Goal: Information Seeking & Learning: Learn about a topic

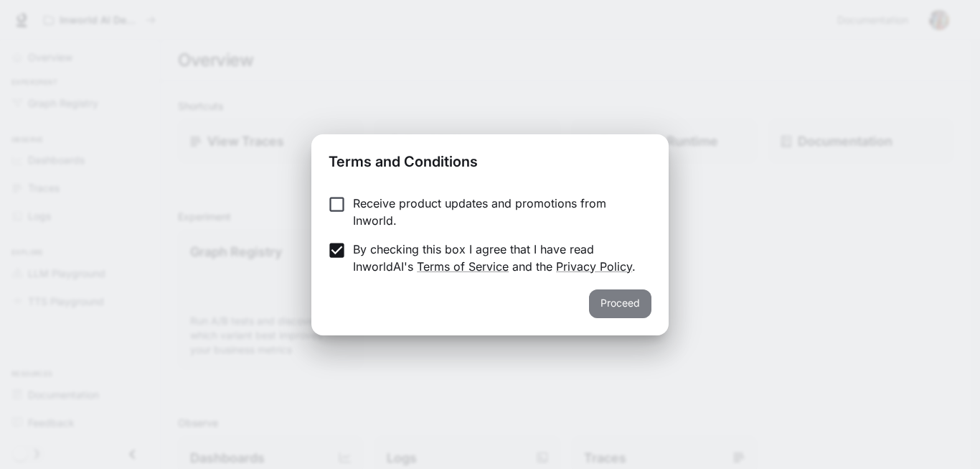
click at [637, 318] on button "Proceed" at bounding box center [620, 303] width 62 height 29
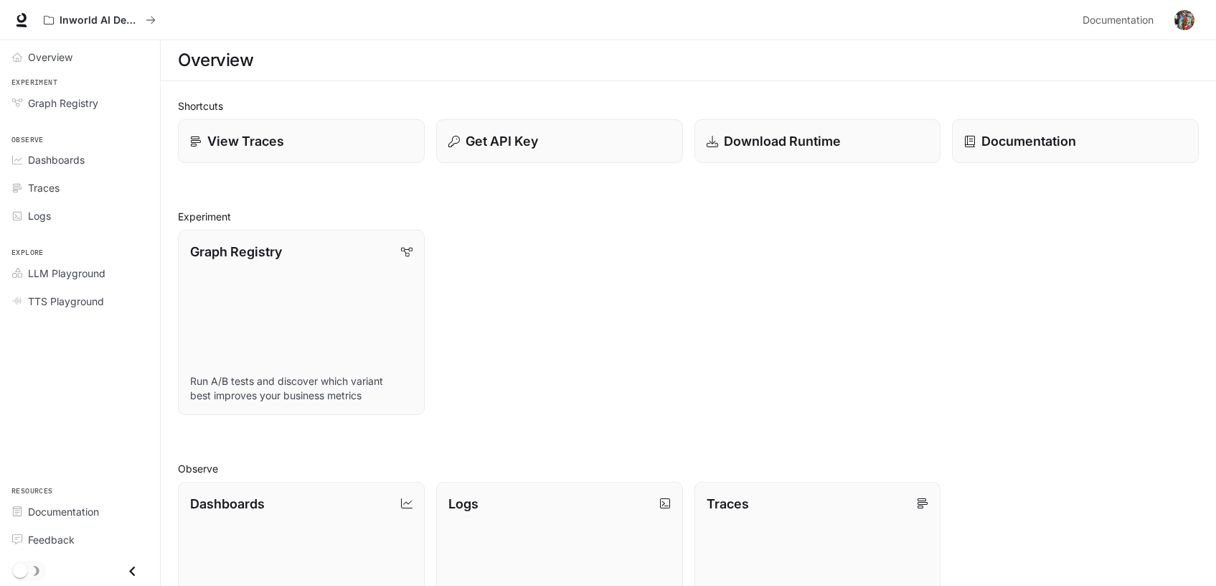
drag, startPoint x: 880, startPoint y: 3, endPoint x: 590, endPoint y: 32, distance: 291.4
click at [590, 32] on div "Inworld AI Demos" at bounding box center [557, 20] width 1040 height 29
click at [533, 299] on div "Shortcuts View Traces Get API Key Download Runtime Documentation Experiment Gra…" at bounding box center [688, 508] width 1021 height 820
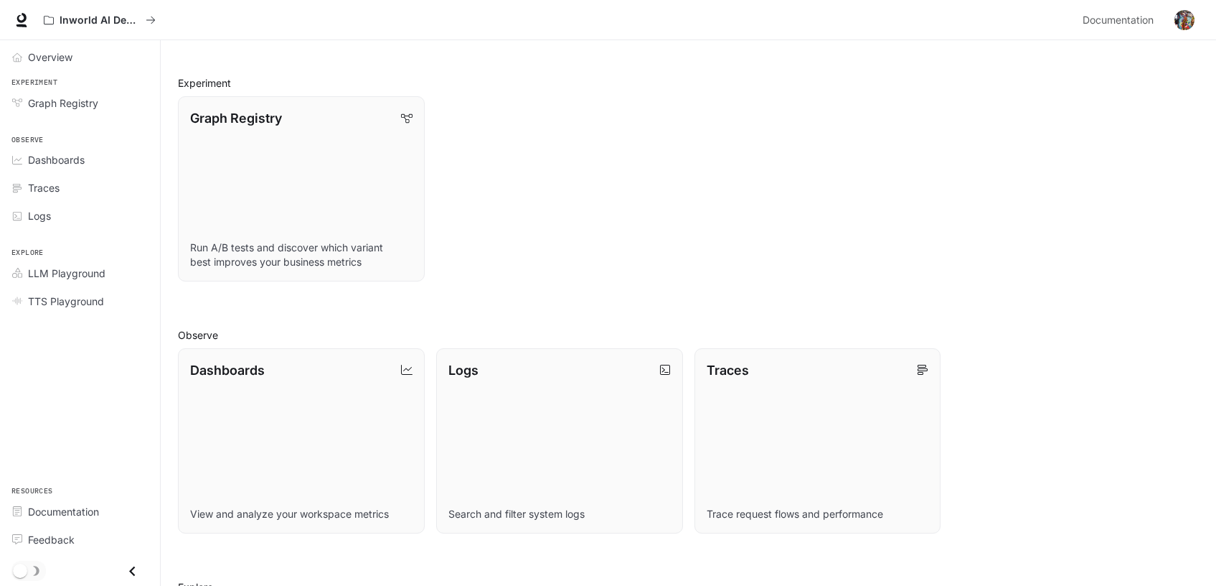
scroll to position [0, 0]
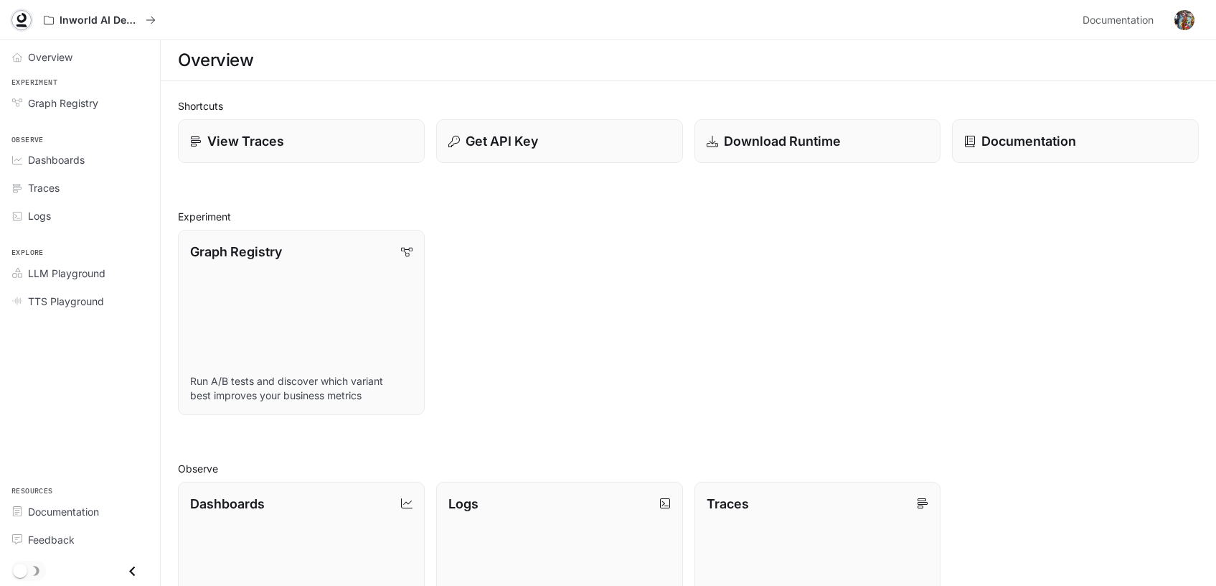
click at [27, 23] on icon at bounding box center [21, 18] width 9 height 10
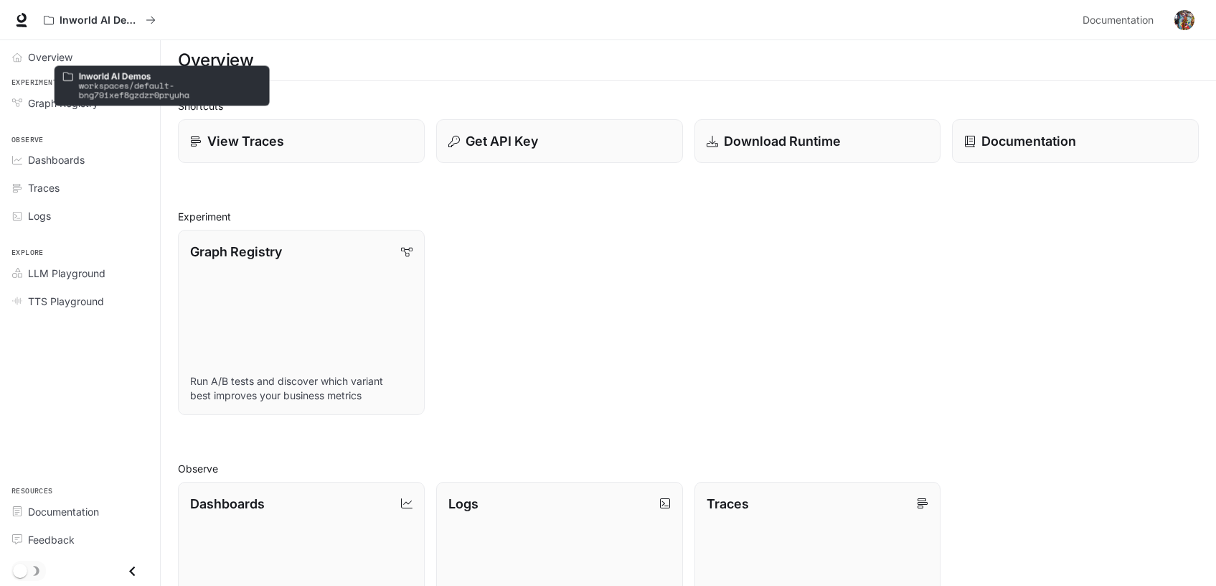
click at [185, 100] on p "workspaces/default-bng79ixef8gzdzr0pryuha" at bounding box center [170, 90] width 182 height 19
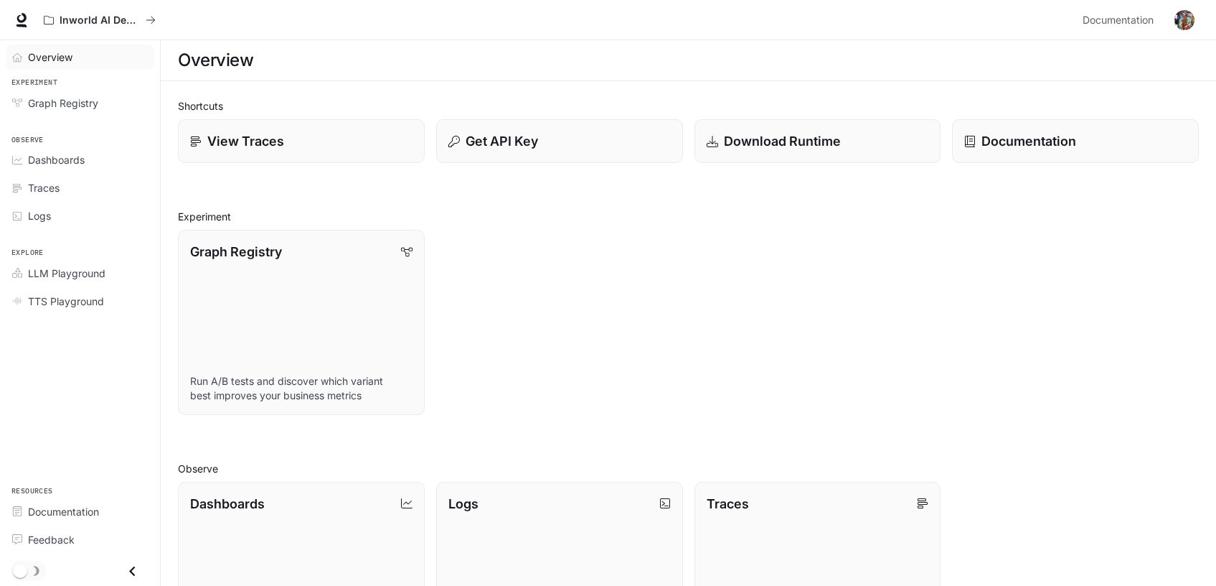
click at [57, 65] on span "Overview" at bounding box center [50, 57] width 44 height 15
click at [57, 65] on span "Overview" at bounding box center [51, 57] width 46 height 15
click at [1175, 30] on img "button" at bounding box center [1185, 20] width 20 height 20
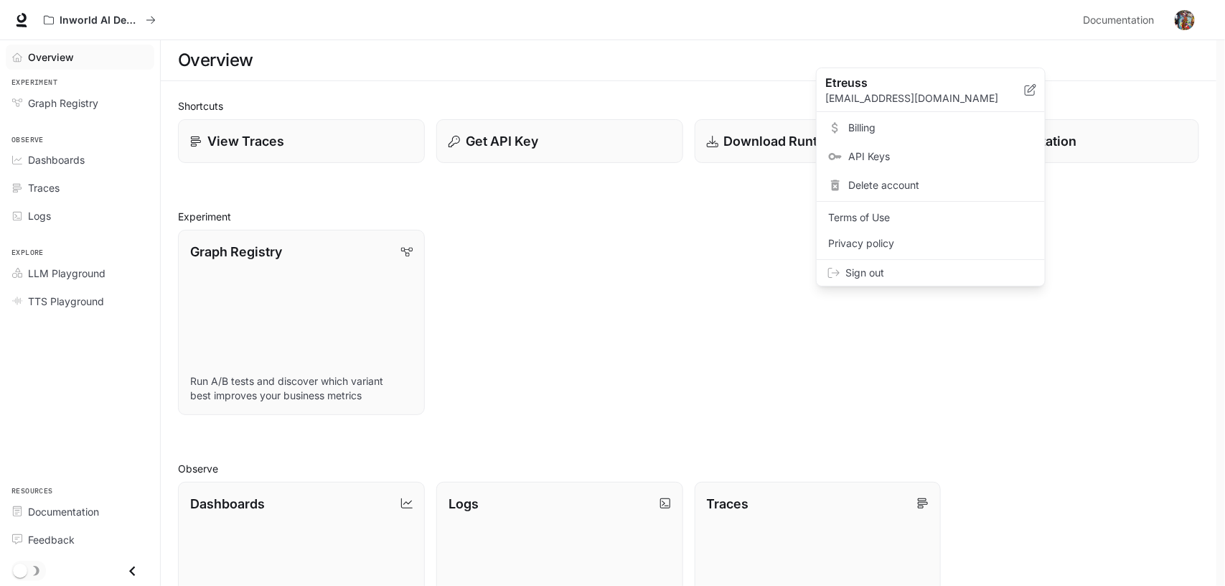
click at [746, 63] on div at bounding box center [612, 293] width 1225 height 586
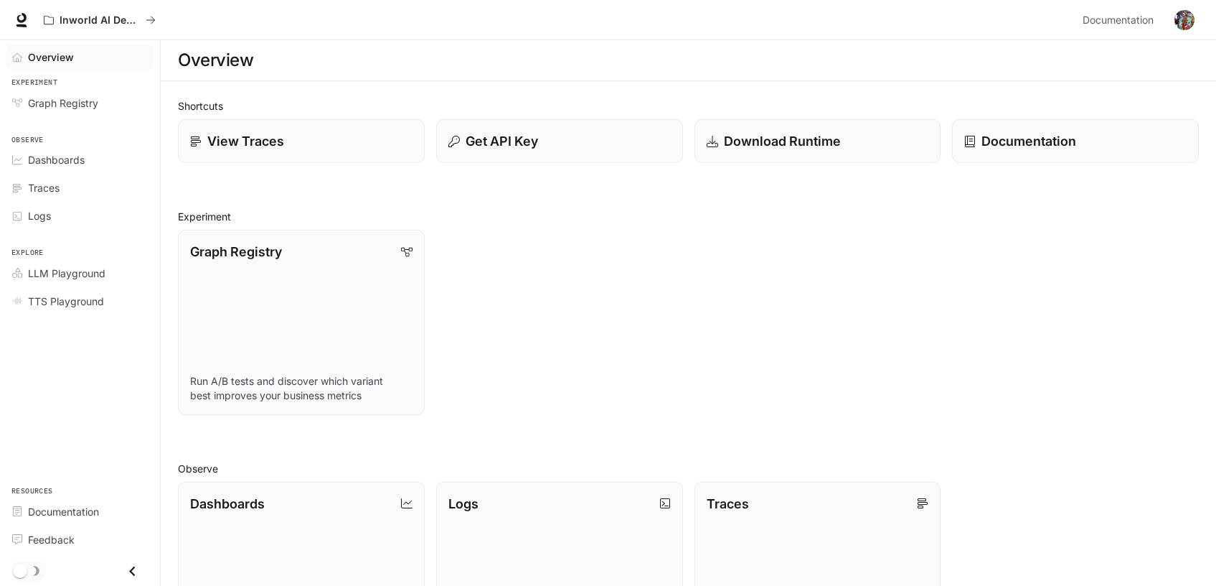
click at [542, 306] on div "Shortcuts View Traces Get API Key Download Runtime Documentation Experiment Gra…" at bounding box center [688, 508] width 1021 height 820
click at [1175, 29] on img "button" at bounding box center [1185, 20] width 20 height 20
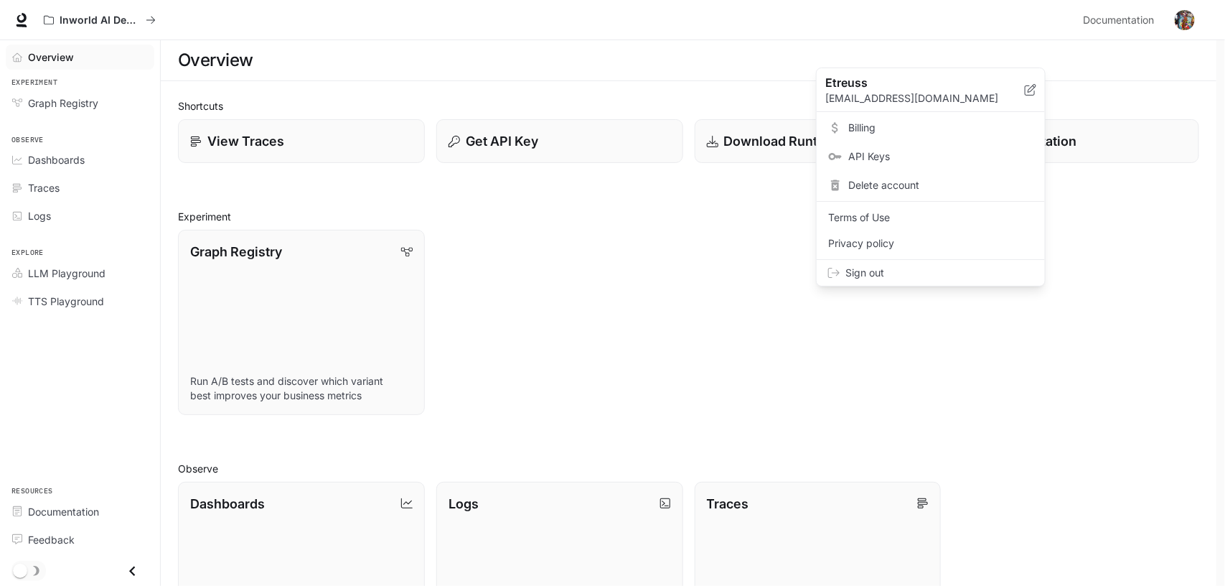
click at [1098, 27] on div at bounding box center [612, 293] width 1225 height 586
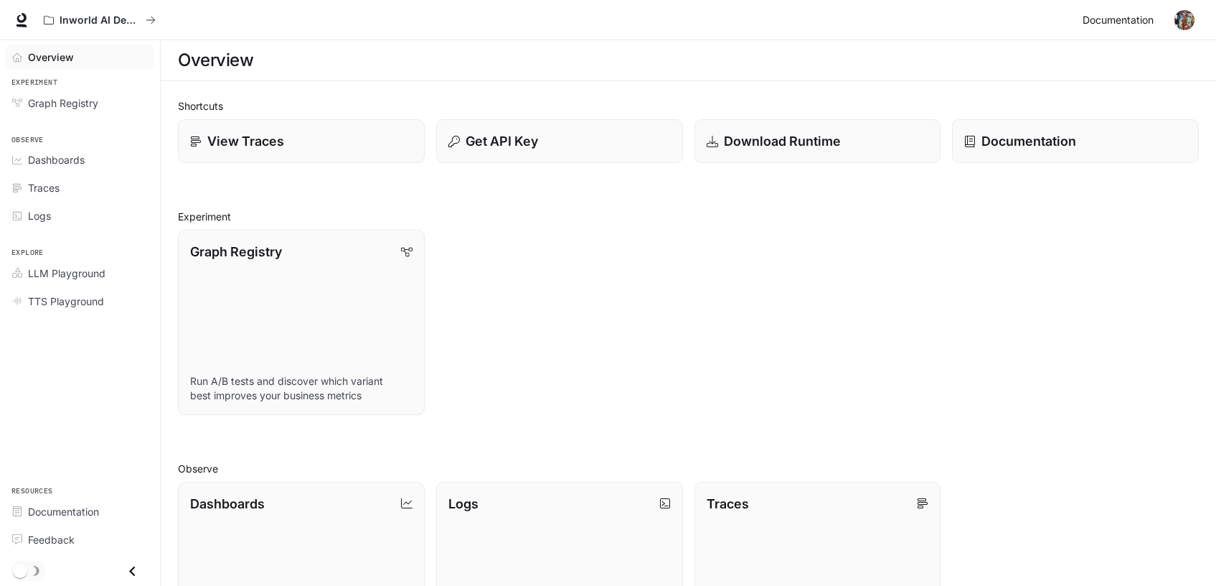
click at [1098, 27] on span "Documentation" at bounding box center [1118, 20] width 71 height 18
